Goal: Book appointment/travel/reservation

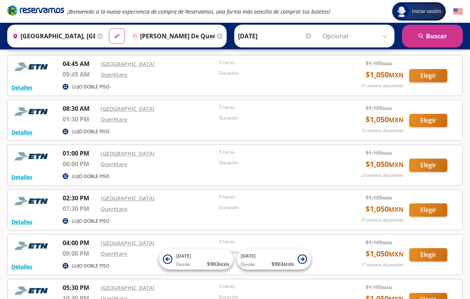
scroll to position [136, 0]
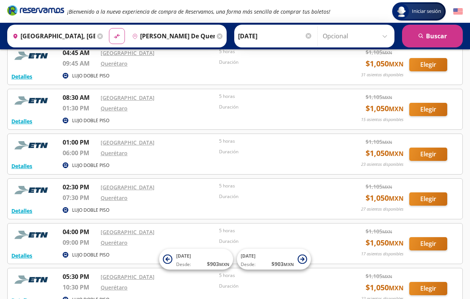
click at [427, 113] on button "Elegir" at bounding box center [428, 109] width 38 height 13
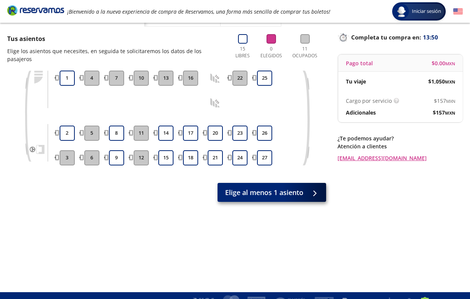
scroll to position [13, 0]
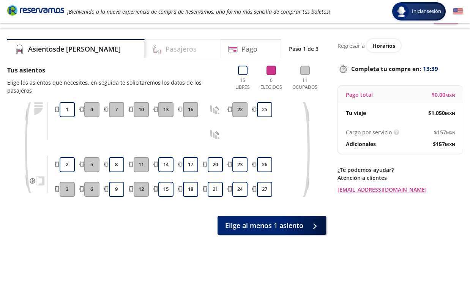
click at [169, 53] on div "Pasajeros" at bounding box center [183, 48] width 76 height 19
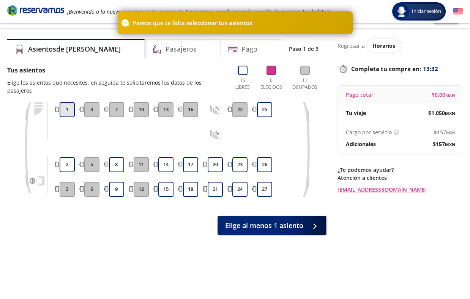
click at [71, 102] on button "1" at bounding box center [67, 109] width 15 height 15
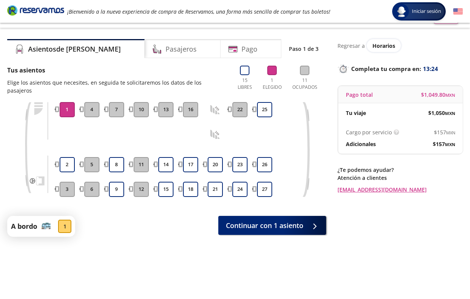
scroll to position [0, 0]
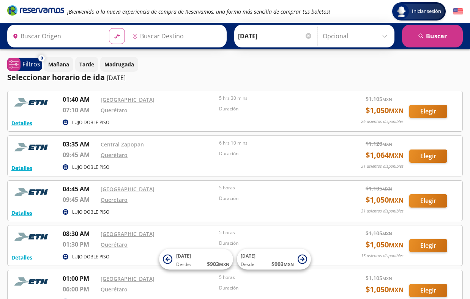
type input "[GEOGRAPHIC_DATA], [GEOGRAPHIC_DATA]"
type input "[PERSON_NAME] de Querétaro, [GEOGRAPHIC_DATA]"
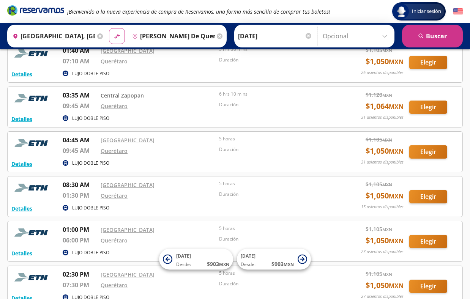
scroll to position [83, 0]
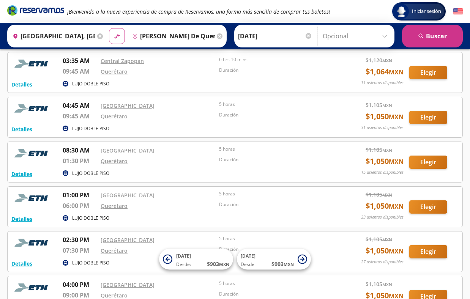
click at [426, 213] on button "Elegir" at bounding box center [428, 206] width 38 height 13
